Goal: Information Seeking & Learning: Check status

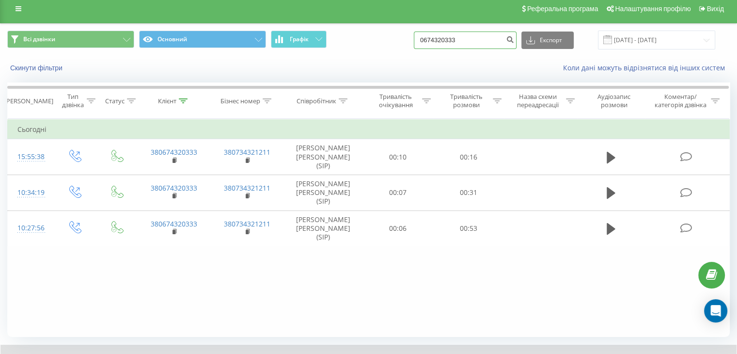
click at [477, 42] on input "0674320333" at bounding box center [465, 40] width 103 height 17
type input "0"
paste input
click at [462, 37] on input at bounding box center [465, 40] width 103 height 17
paste input
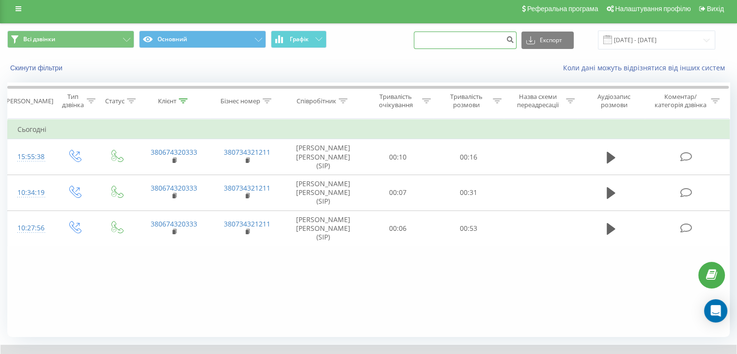
click at [462, 37] on input at bounding box center [465, 40] width 103 height 17
type input "0"
type input "380731715500"
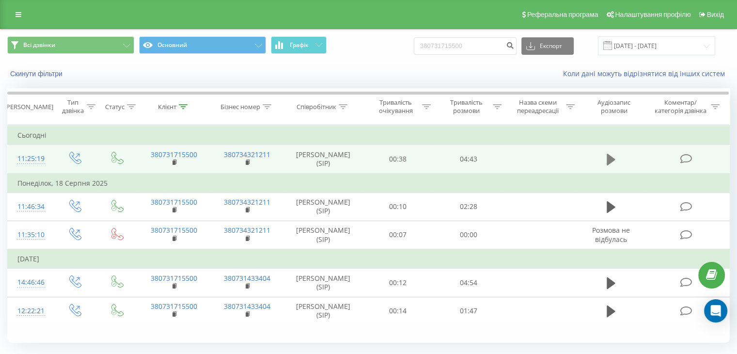
click at [605, 160] on button at bounding box center [611, 159] width 15 height 15
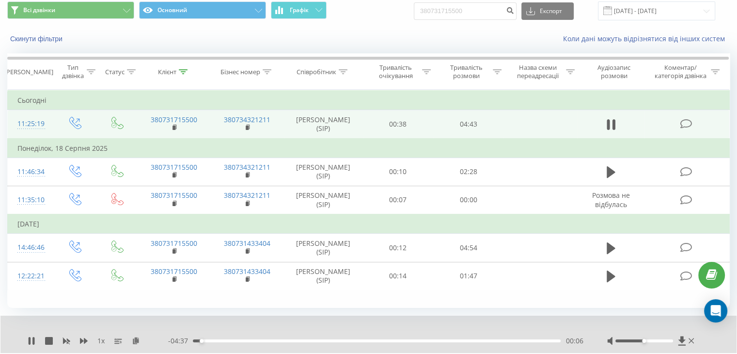
scroll to position [62, 0]
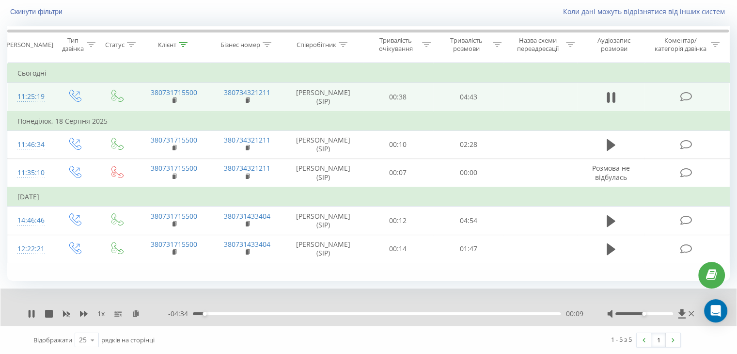
click at [196, 315] on div "- 04:34 00:09 00:09" at bounding box center [375, 314] width 415 height 10
click at [196, 315] on div "- 04:32 00:11 00:11" at bounding box center [375, 314] width 415 height 10
click at [196, 313] on div "00:02" at bounding box center [377, 313] width 368 height 3
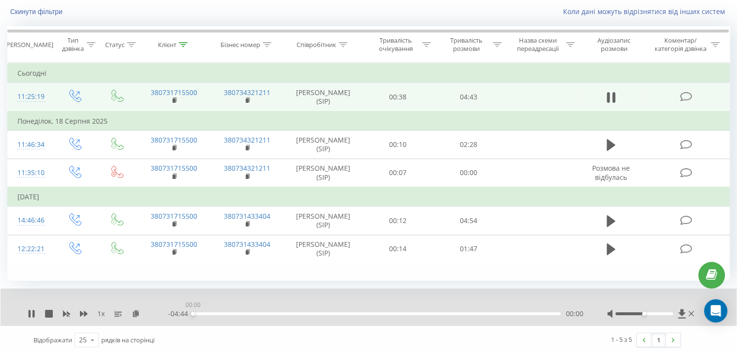
click at [193, 313] on div "00:00" at bounding box center [377, 313] width 368 height 3
click at [30, 314] on icon at bounding box center [30, 314] width 2 height 8
